Goal: Find contact information: Find contact information

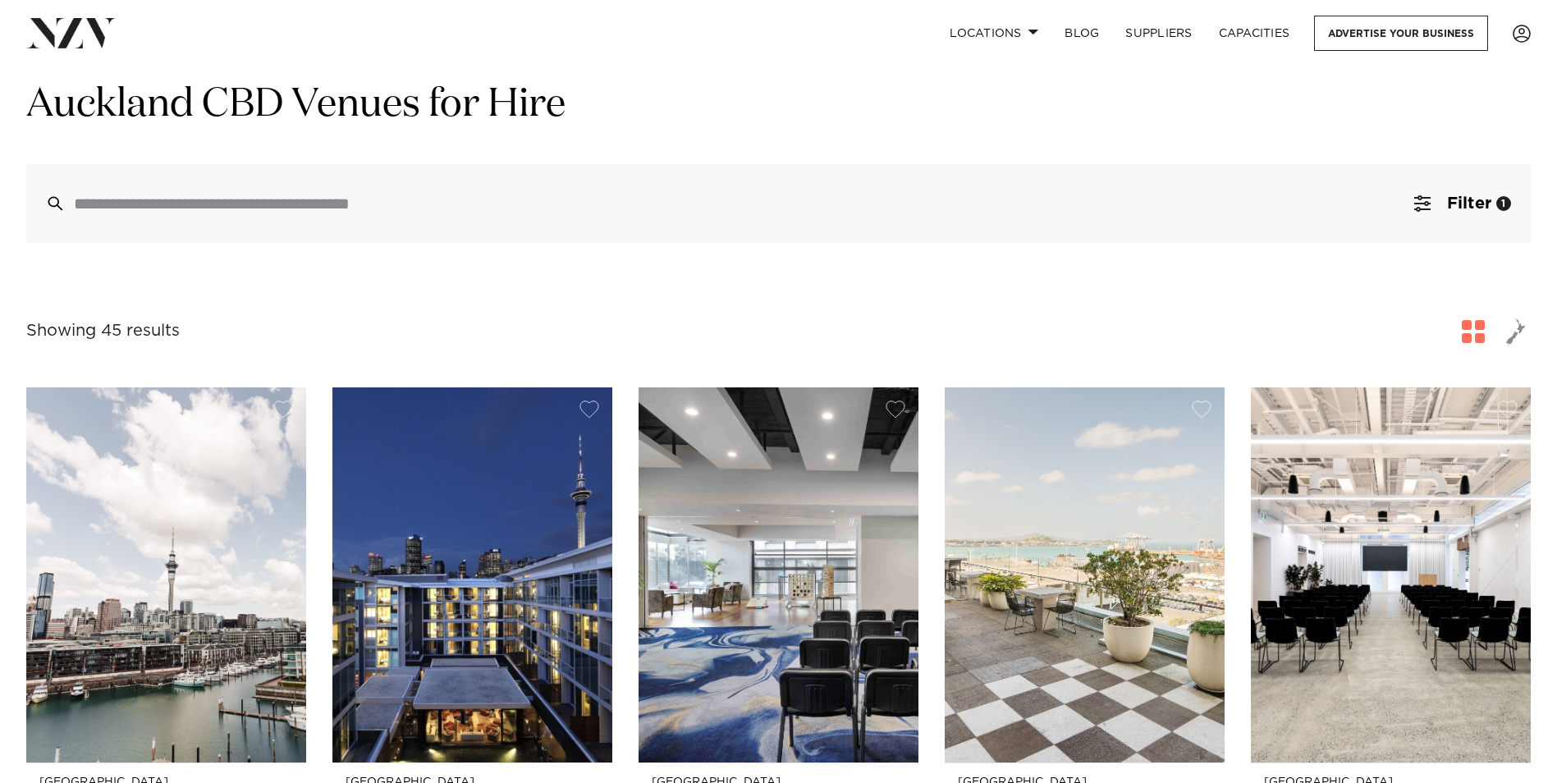
scroll to position [82, 0]
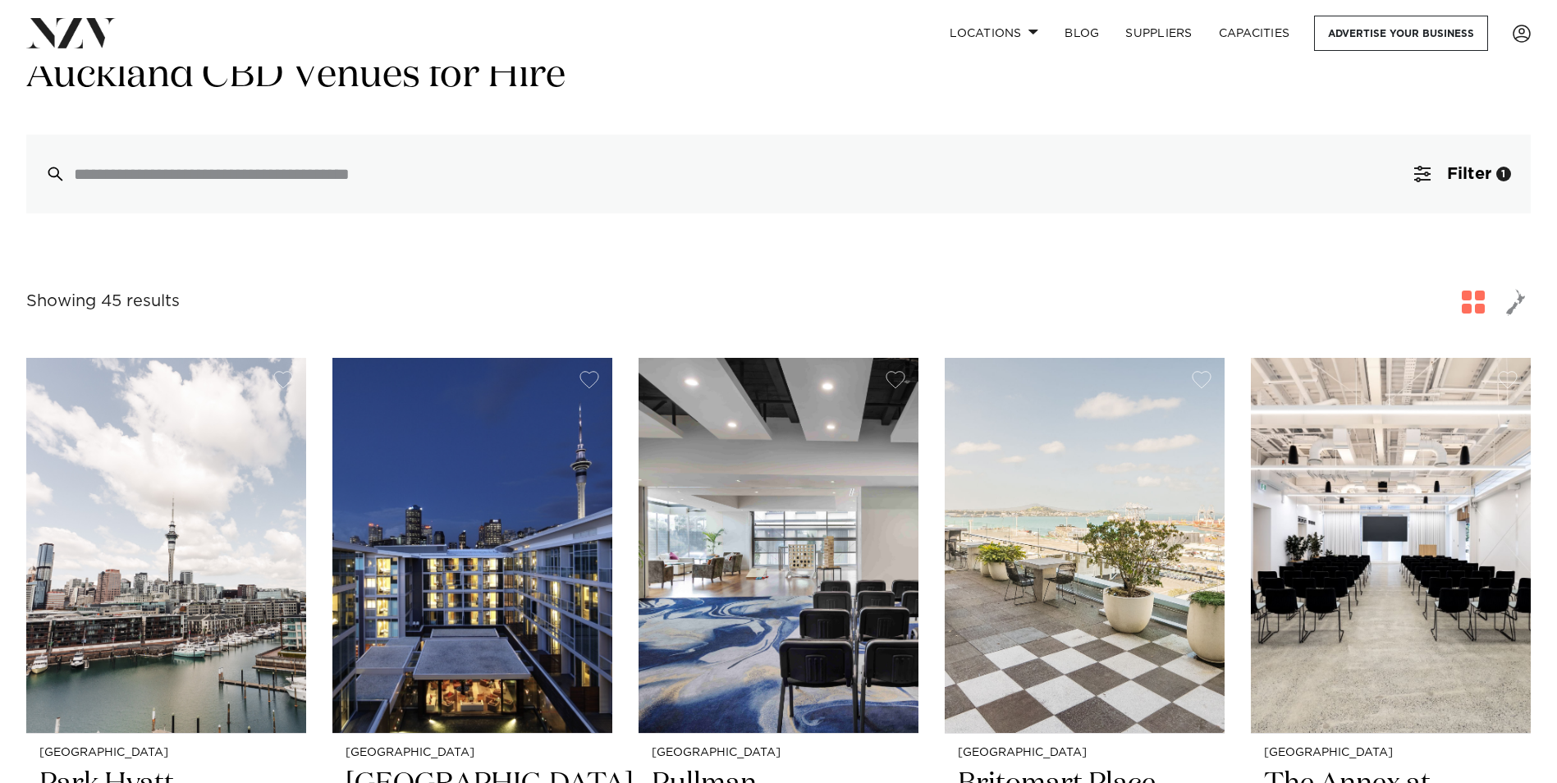
click at [1010, 588] on img at bounding box center [1084, 545] width 280 height 375
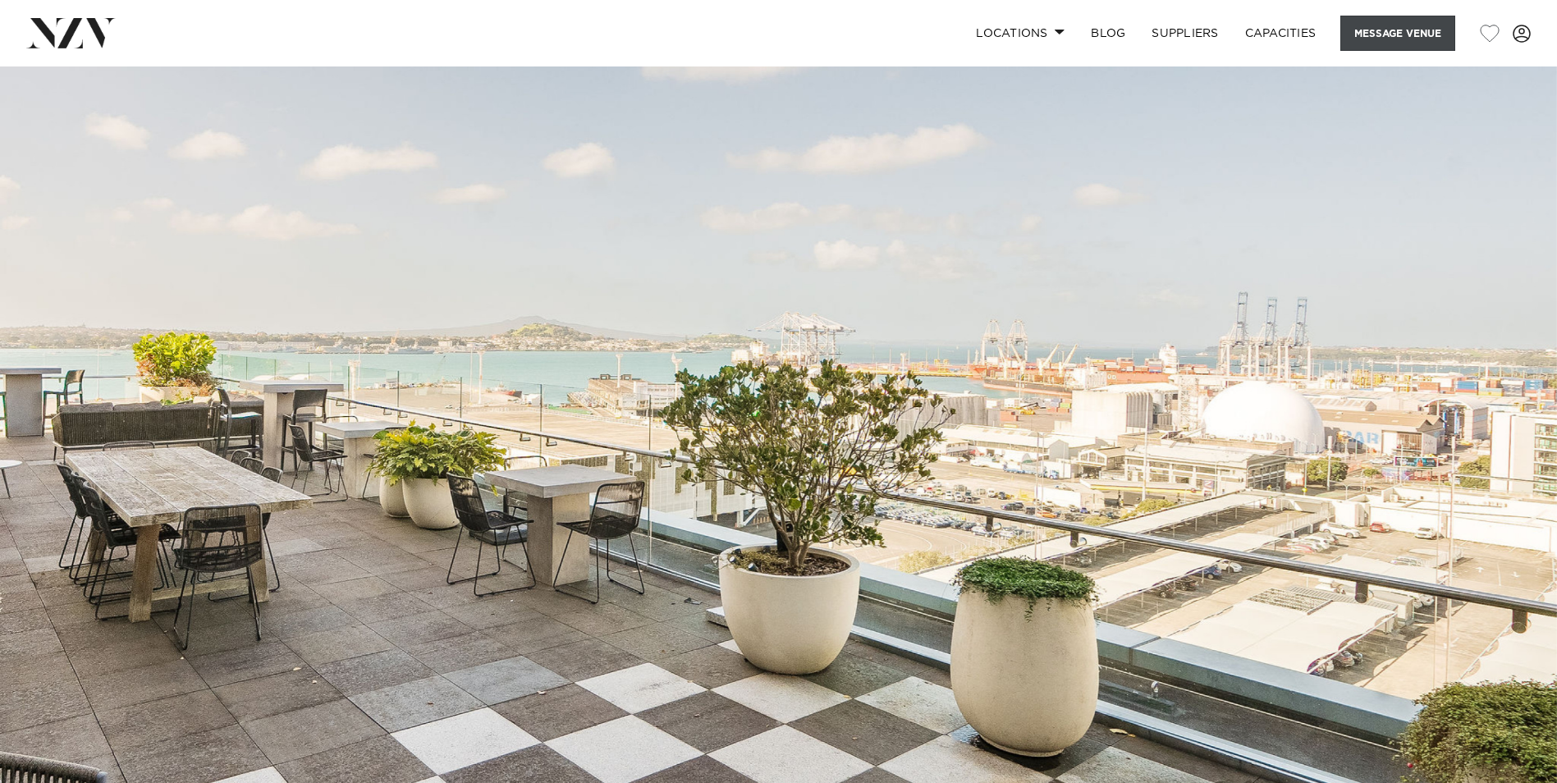
click at [1373, 32] on button "Message Venue" at bounding box center [1397, 33] width 115 height 35
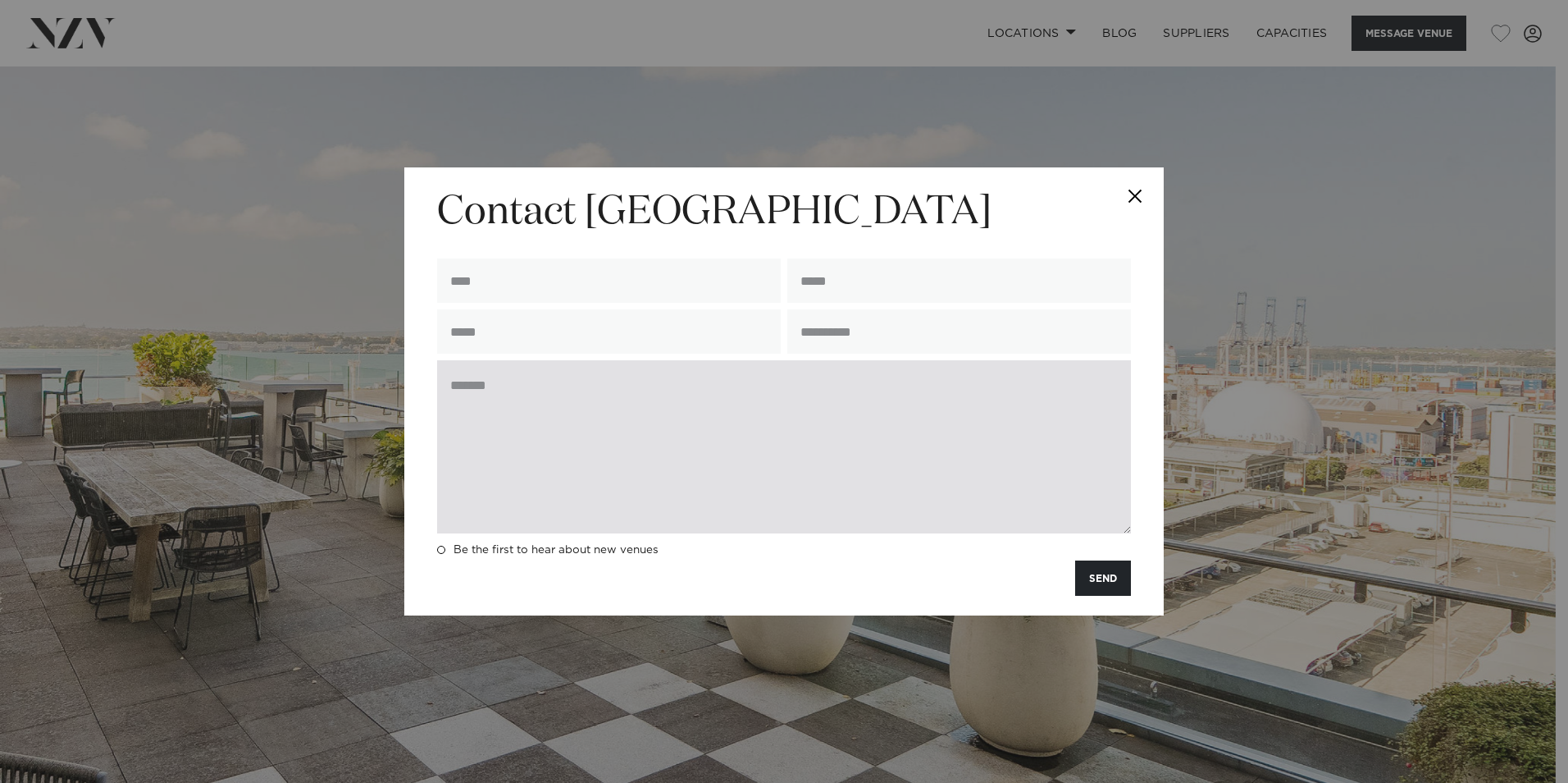
click at [728, 465] on textarea at bounding box center [784, 446] width 694 height 173
